Goal: Navigation & Orientation: Find specific page/section

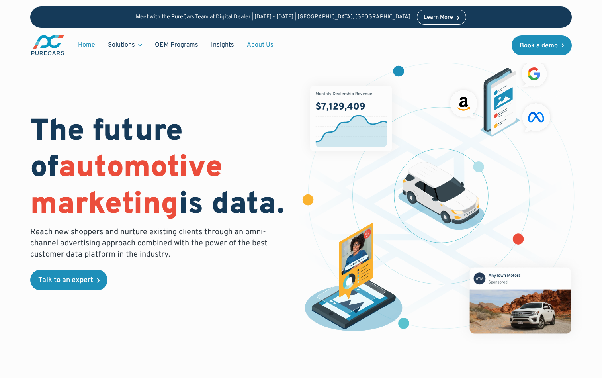
click at [261, 47] on link "About Us" at bounding box center [260, 44] width 39 height 15
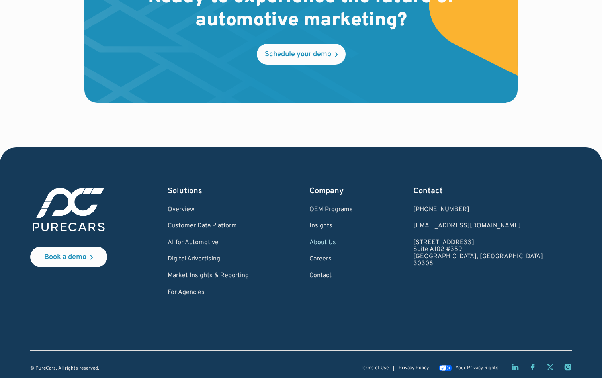
scroll to position [2267, 0]
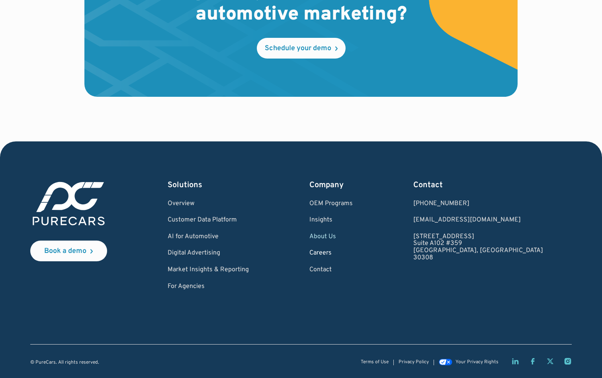
click at [353, 255] on link "Careers" at bounding box center [331, 253] width 43 height 7
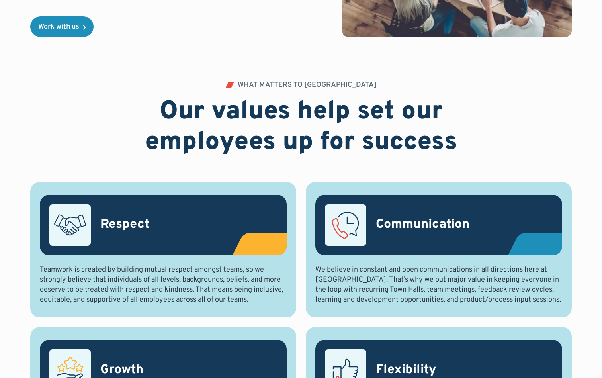
scroll to position [303, 0]
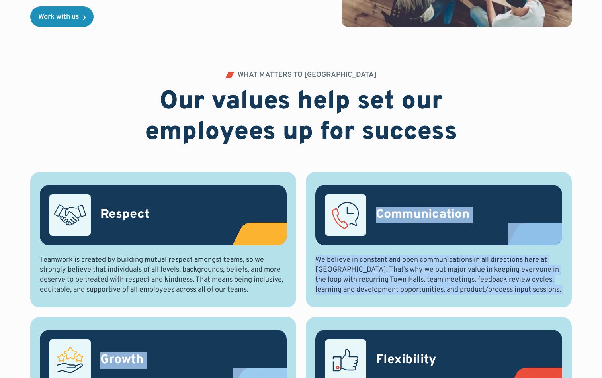
drag, startPoint x: 602, startPoint y: 159, endPoint x: 602, endPoint y: 326, distance: 167.0
click at [602, 327] on div "WHAT MATTERS TO US Our values help set our employees up for success Respect Tea…" at bounding box center [301, 300] width 602 height 456
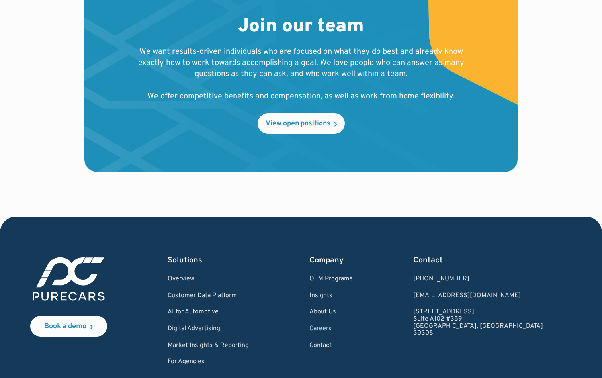
scroll to position [929, 0]
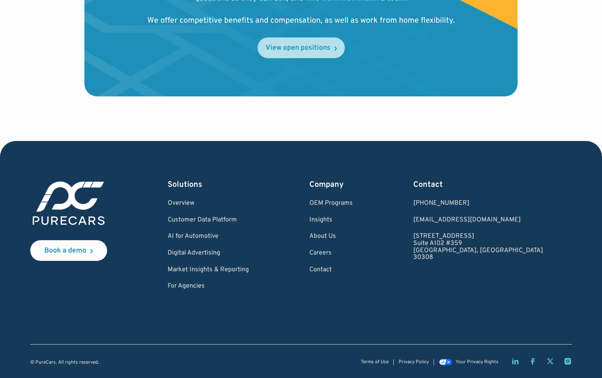
click at [299, 47] on div "View open positions" at bounding box center [298, 48] width 65 height 7
